Goal: Task Accomplishment & Management: Manage account settings

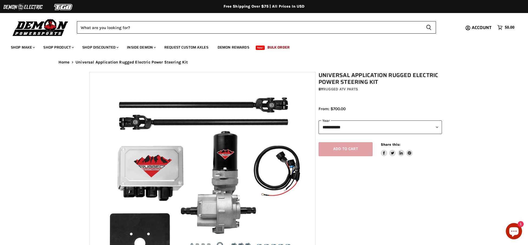
select select "******"
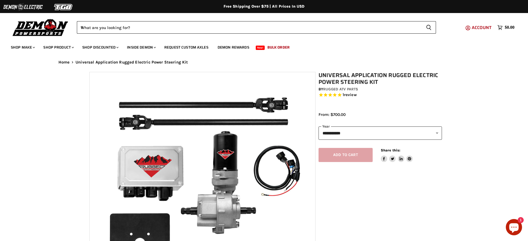
click at [485, 27] on span "Account" at bounding box center [482, 27] width 20 height 7
